Goal: Navigation & Orientation: Find specific page/section

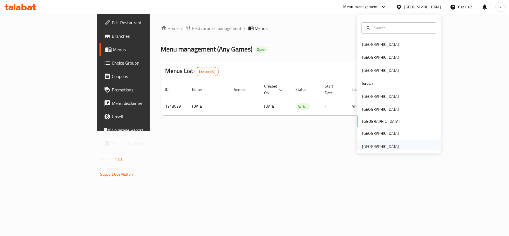
click at [370, 148] on div "[GEOGRAPHIC_DATA]" at bounding box center [380, 146] width 37 height 6
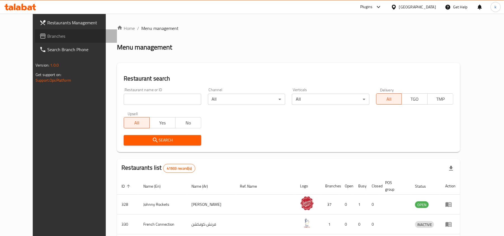
click at [47, 33] on span "Branches" at bounding box center [79, 36] width 65 height 7
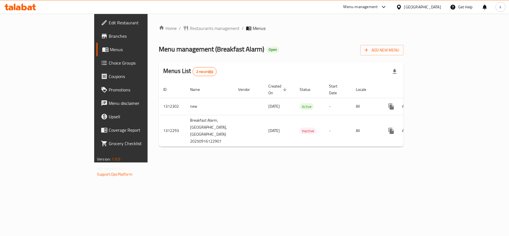
click at [240, 163] on div "Home / Restaurants management / Menus Menu management ( Breakfast Alarm ) Open …" at bounding box center [281, 88] width 267 height 149
click at [408, 7] on div "[GEOGRAPHIC_DATA]" at bounding box center [422, 7] width 37 height 6
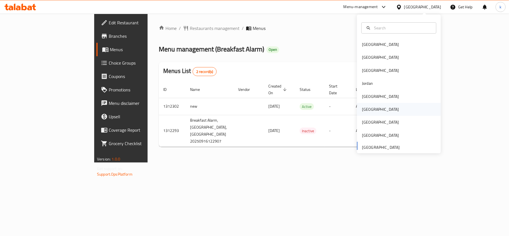
click at [362, 111] on div "[GEOGRAPHIC_DATA]" at bounding box center [380, 109] width 37 height 6
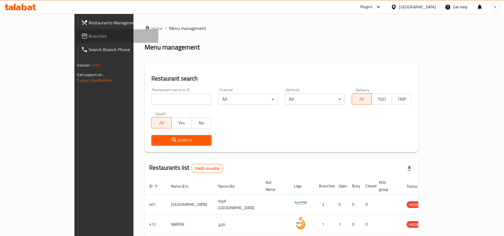
click at [89, 37] on span "Branches" at bounding box center [121, 36] width 65 height 7
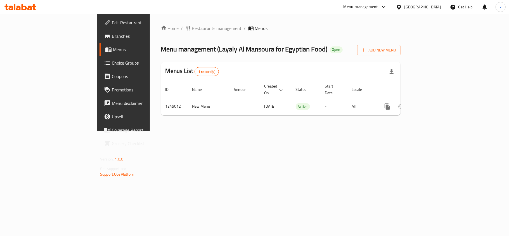
click at [229, 131] on div "Home / Restaurants management / Menus Menu management ( Layaly Al Mansoura for …" at bounding box center [281, 72] width 262 height 117
click at [401, 7] on icon at bounding box center [399, 6] width 4 height 5
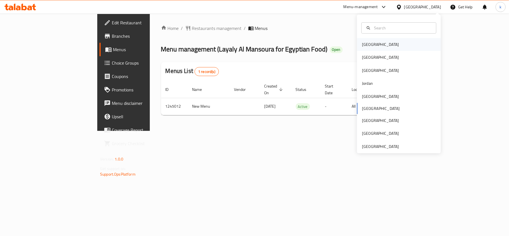
click at [375, 42] on div "[GEOGRAPHIC_DATA]" at bounding box center [399, 44] width 84 height 13
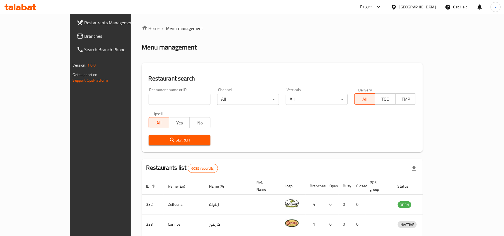
click at [426, 6] on div "[GEOGRAPHIC_DATA]" at bounding box center [417, 7] width 37 height 6
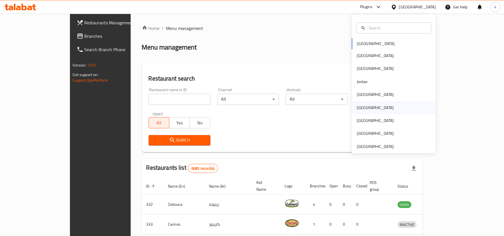
click at [362, 108] on div "[GEOGRAPHIC_DATA]" at bounding box center [375, 107] width 46 height 13
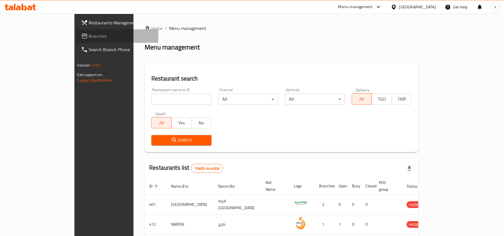
click at [89, 34] on span "Branches" at bounding box center [121, 36] width 65 height 7
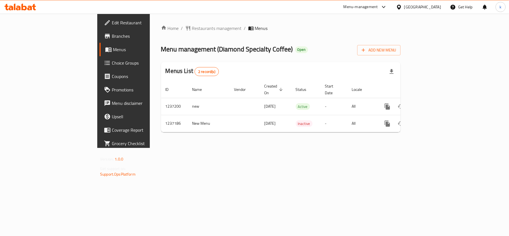
click at [427, 3] on div "[GEOGRAPHIC_DATA]" at bounding box center [419, 6] width 54 height 13
click at [402, 6] on icon at bounding box center [399, 7] width 6 height 6
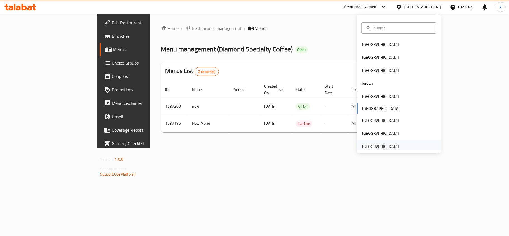
click at [384, 148] on div "[GEOGRAPHIC_DATA]" at bounding box center [380, 146] width 37 height 6
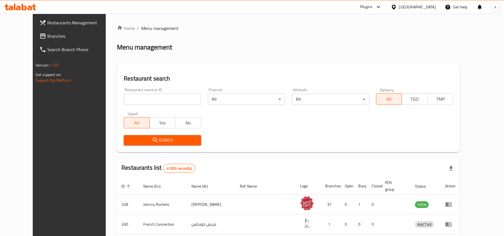
click at [47, 37] on span "Branches" at bounding box center [79, 36] width 65 height 7
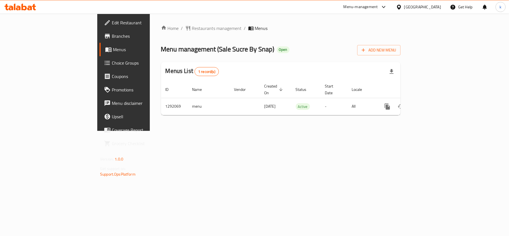
click at [420, 9] on div "[GEOGRAPHIC_DATA]" at bounding box center [422, 7] width 37 height 6
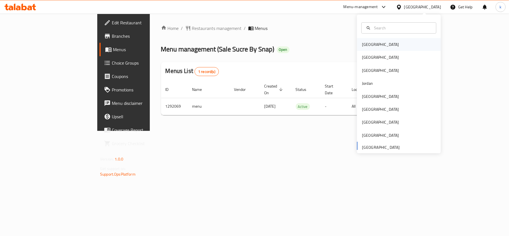
click at [373, 46] on div "[GEOGRAPHIC_DATA]" at bounding box center [381, 44] width 46 height 13
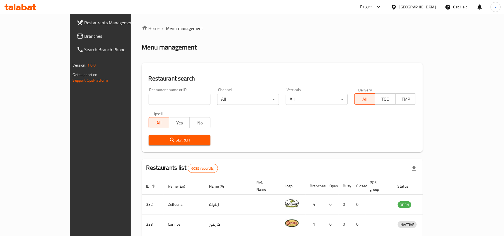
click at [425, 7] on div "[GEOGRAPHIC_DATA]" at bounding box center [417, 7] width 37 height 6
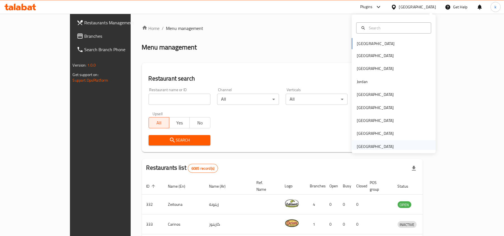
click at [370, 147] on div "[GEOGRAPHIC_DATA]" at bounding box center [375, 146] width 37 height 6
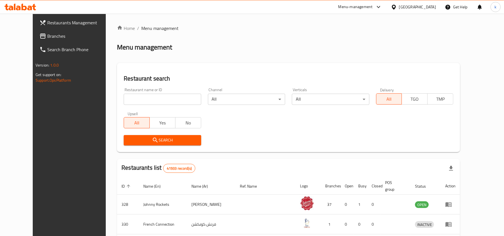
click at [47, 33] on span "Branches" at bounding box center [79, 36] width 65 height 7
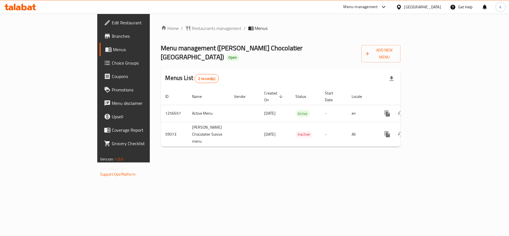
click at [411, 1] on div "[GEOGRAPHIC_DATA]" at bounding box center [419, 6] width 54 height 13
drag, startPoint x: 407, startPoint y: 6, endPoint x: 403, endPoint y: 9, distance: 5.2
click at [407, 6] on div "[GEOGRAPHIC_DATA]" at bounding box center [422, 7] width 37 height 6
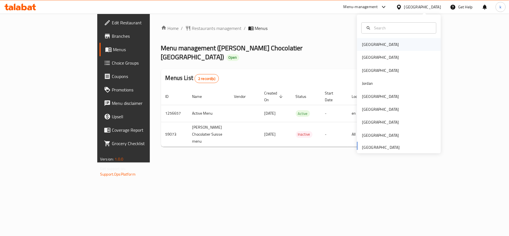
click at [381, 44] on div "Bahrain" at bounding box center [399, 44] width 84 height 13
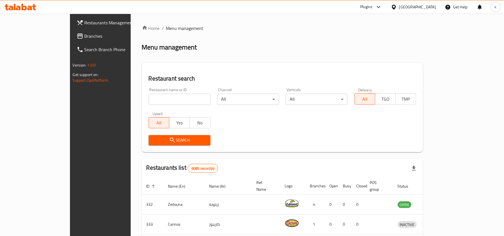
click at [430, 8] on div "Bahrain" at bounding box center [417, 7] width 37 height 6
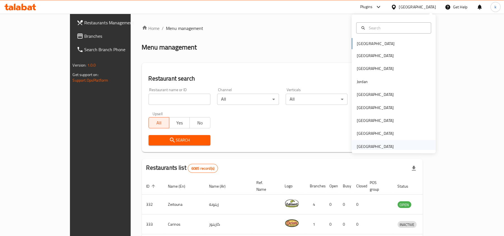
click at [369, 147] on div "[GEOGRAPHIC_DATA]" at bounding box center [375, 146] width 37 height 6
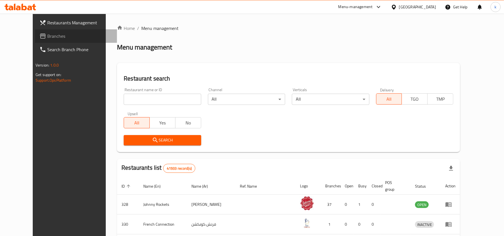
click at [47, 38] on span "Branches" at bounding box center [79, 36] width 65 height 7
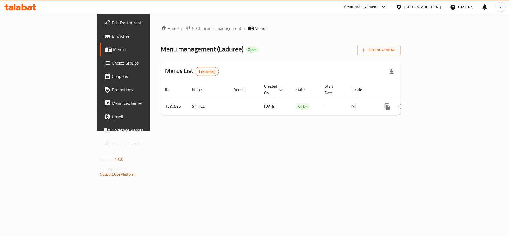
click at [412, 7] on div "[GEOGRAPHIC_DATA]" at bounding box center [422, 7] width 37 height 6
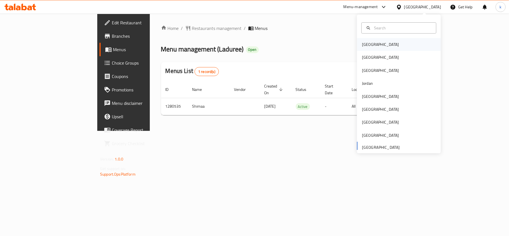
click at [368, 49] on div "Bahrain" at bounding box center [381, 44] width 46 height 13
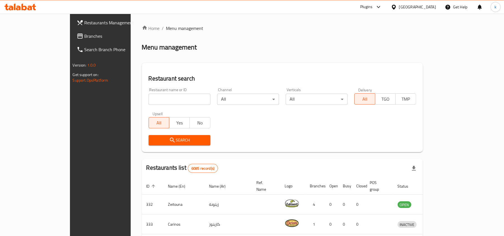
click at [433, 8] on div "Bahrain" at bounding box center [417, 7] width 37 height 6
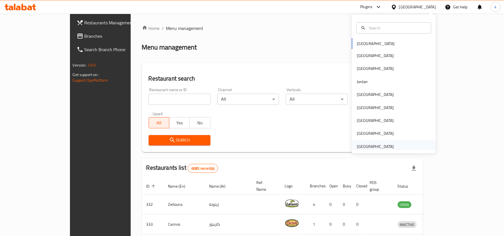
click at [380, 145] on div "[GEOGRAPHIC_DATA]" at bounding box center [375, 146] width 37 height 6
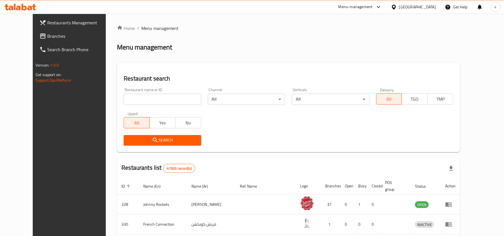
click at [47, 37] on span "Branches" at bounding box center [79, 36] width 65 height 7
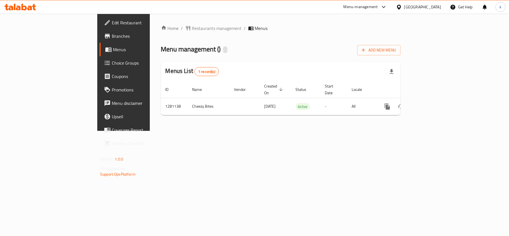
click at [204, 131] on div "Home / Restaurants management / Menus Menu management ( ) Add New Menu Menus Li…" at bounding box center [281, 72] width 262 height 117
